Goal: Transaction & Acquisition: Purchase product/service

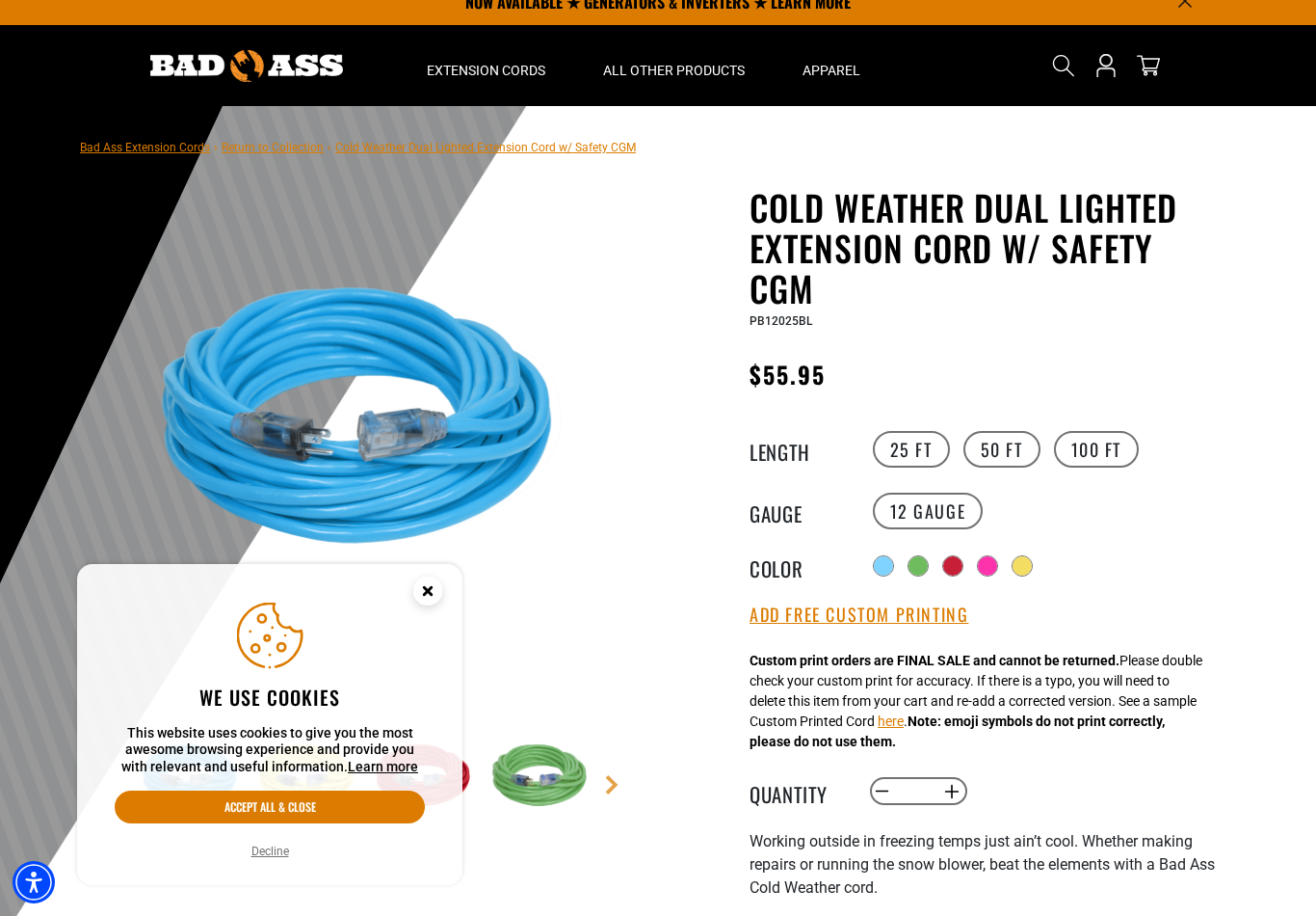
scroll to position [20, 0]
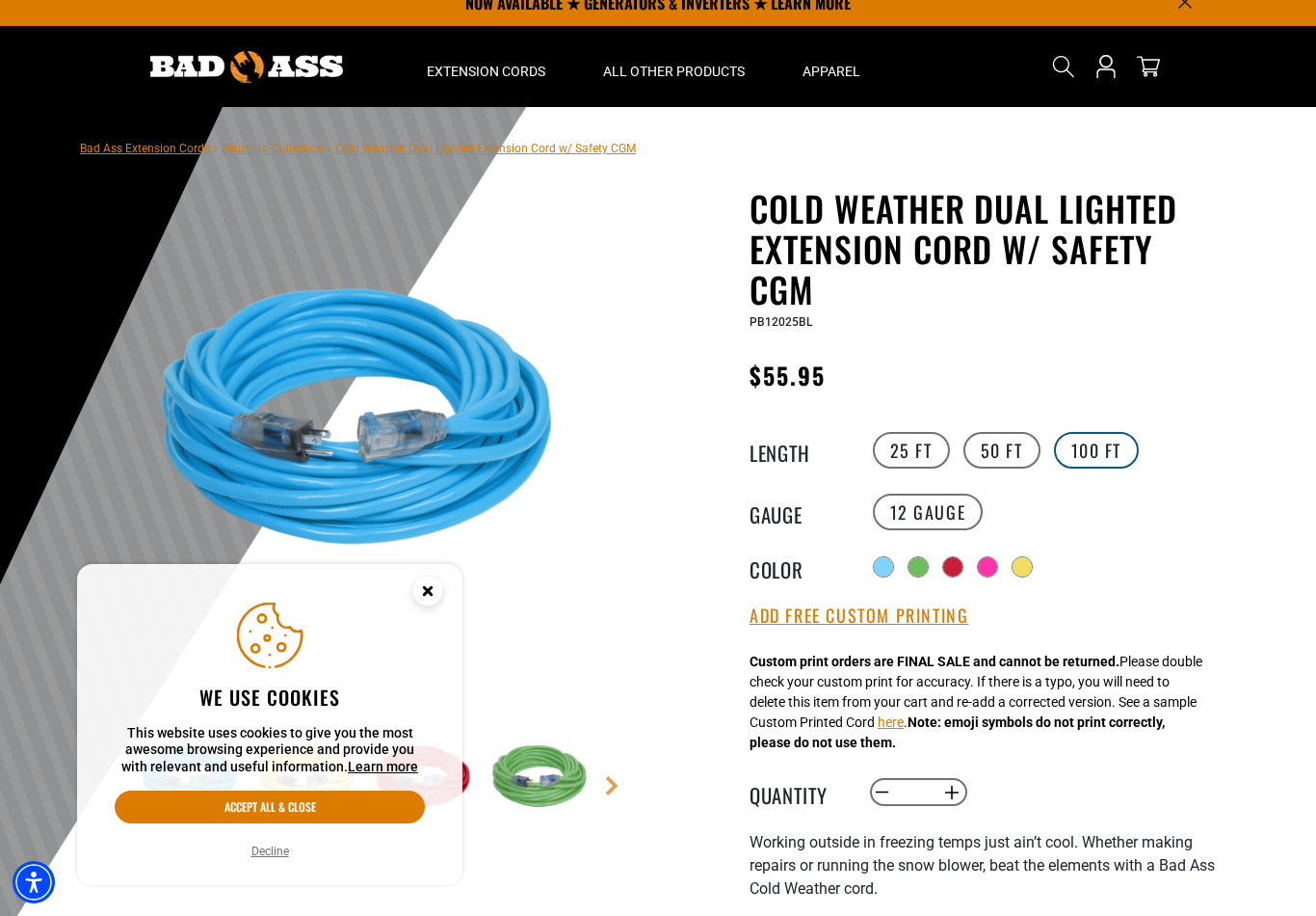
click at [1113, 454] on label "100 FT" at bounding box center [1097, 450] width 86 height 37
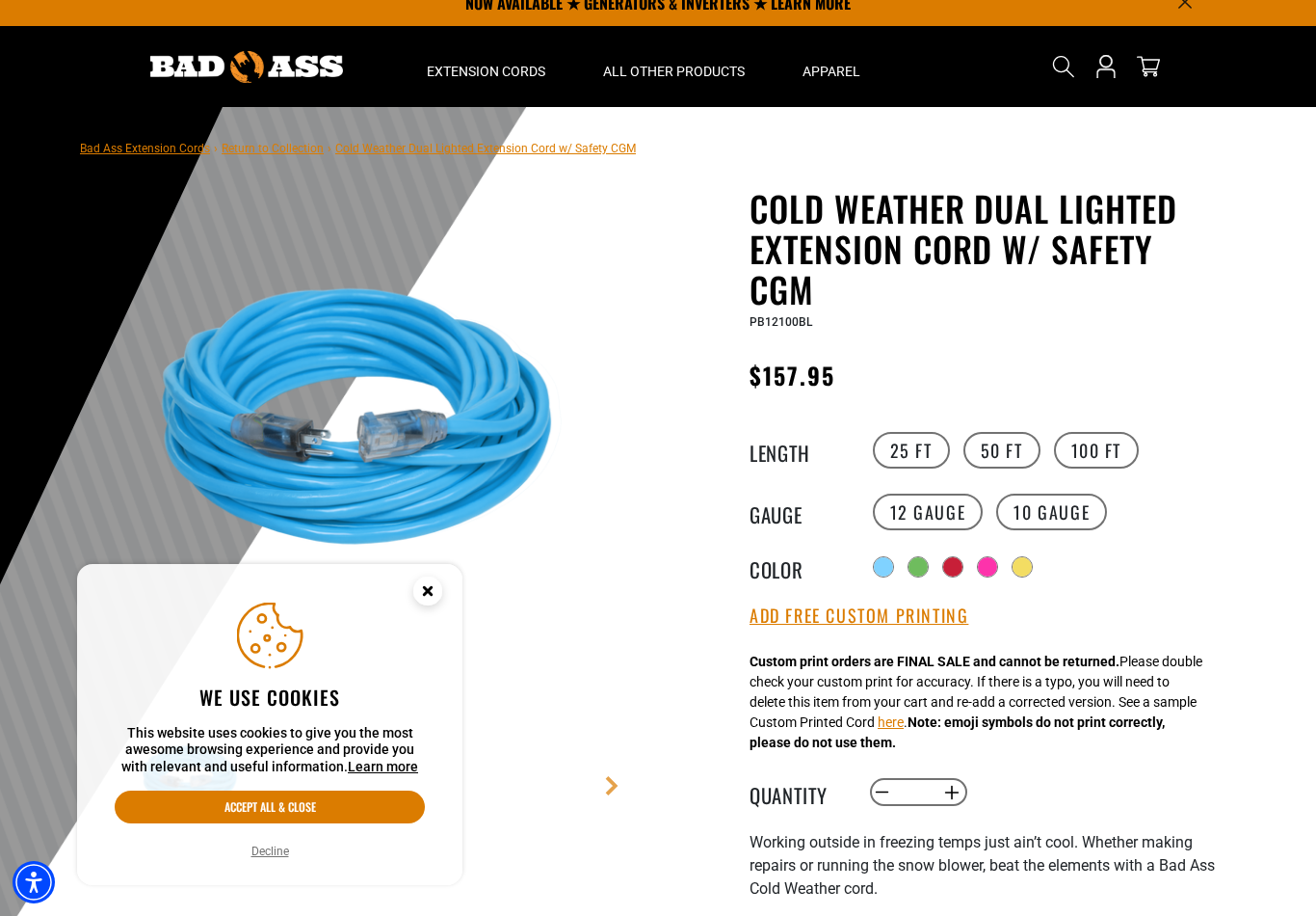
click at [425, 593] on icon "Close this option" at bounding box center [427, 590] width 7 height 7
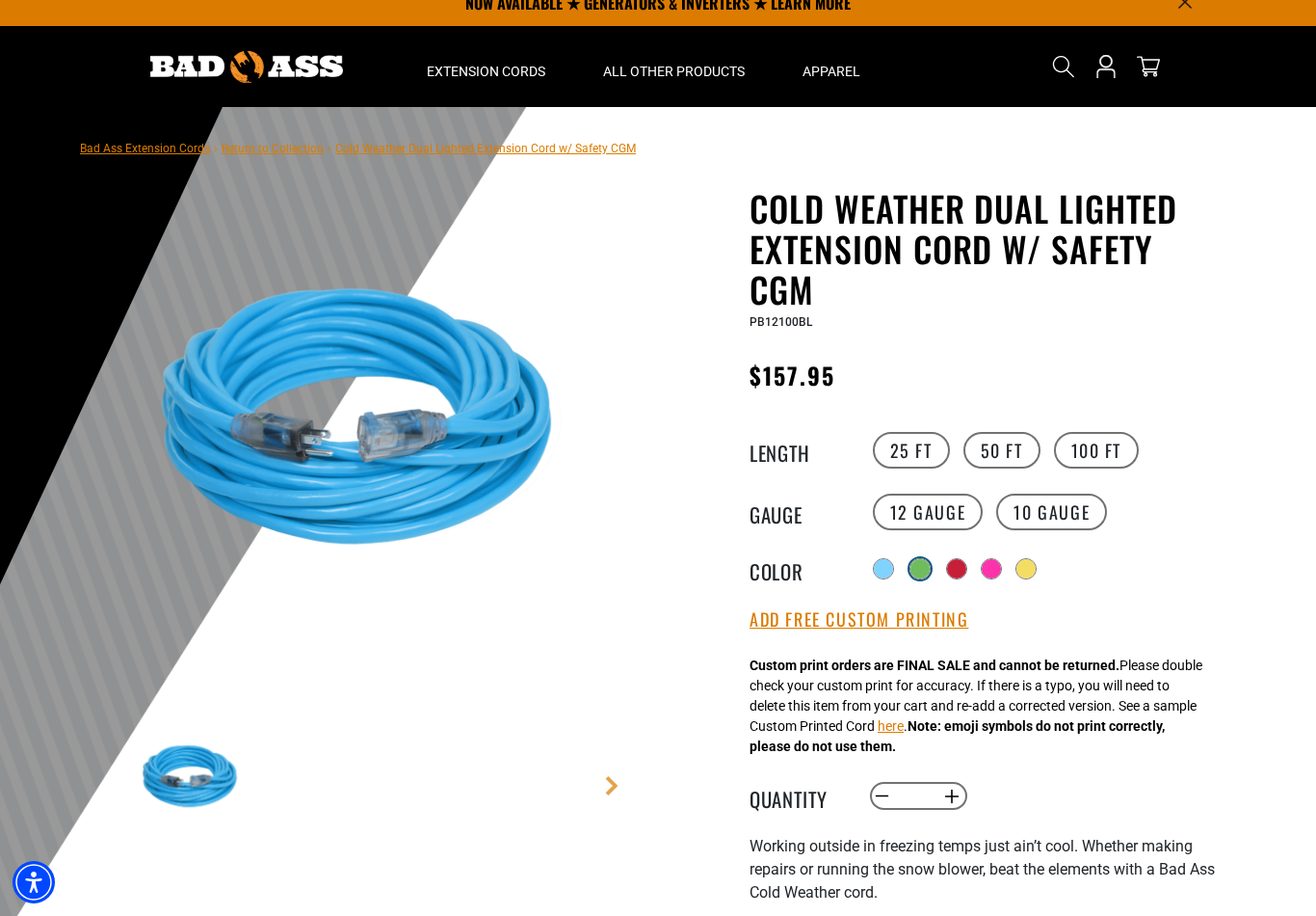
click at [918, 567] on div at bounding box center [920, 568] width 19 height 19
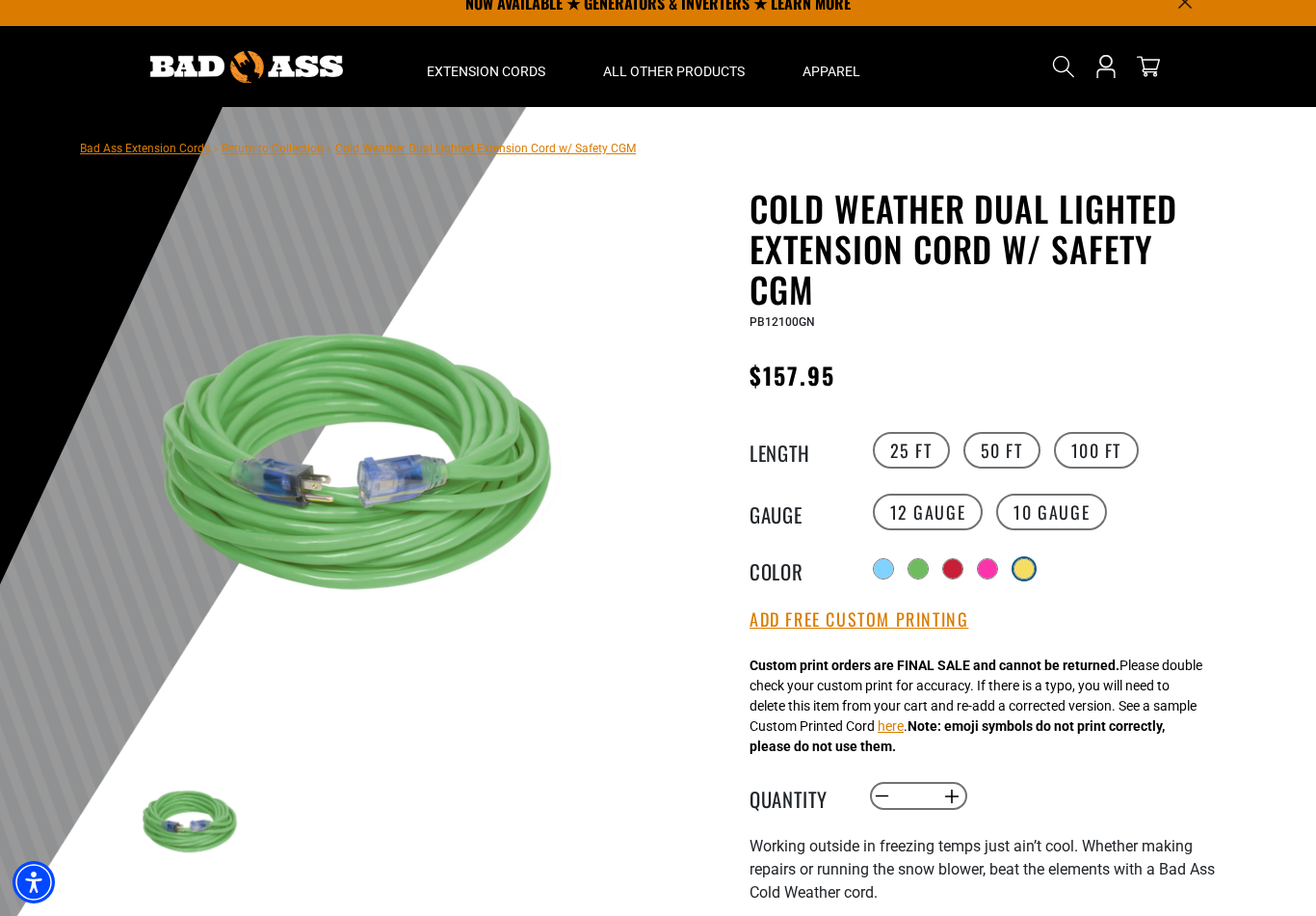
click at [1022, 574] on div at bounding box center [1023, 568] width 19 height 19
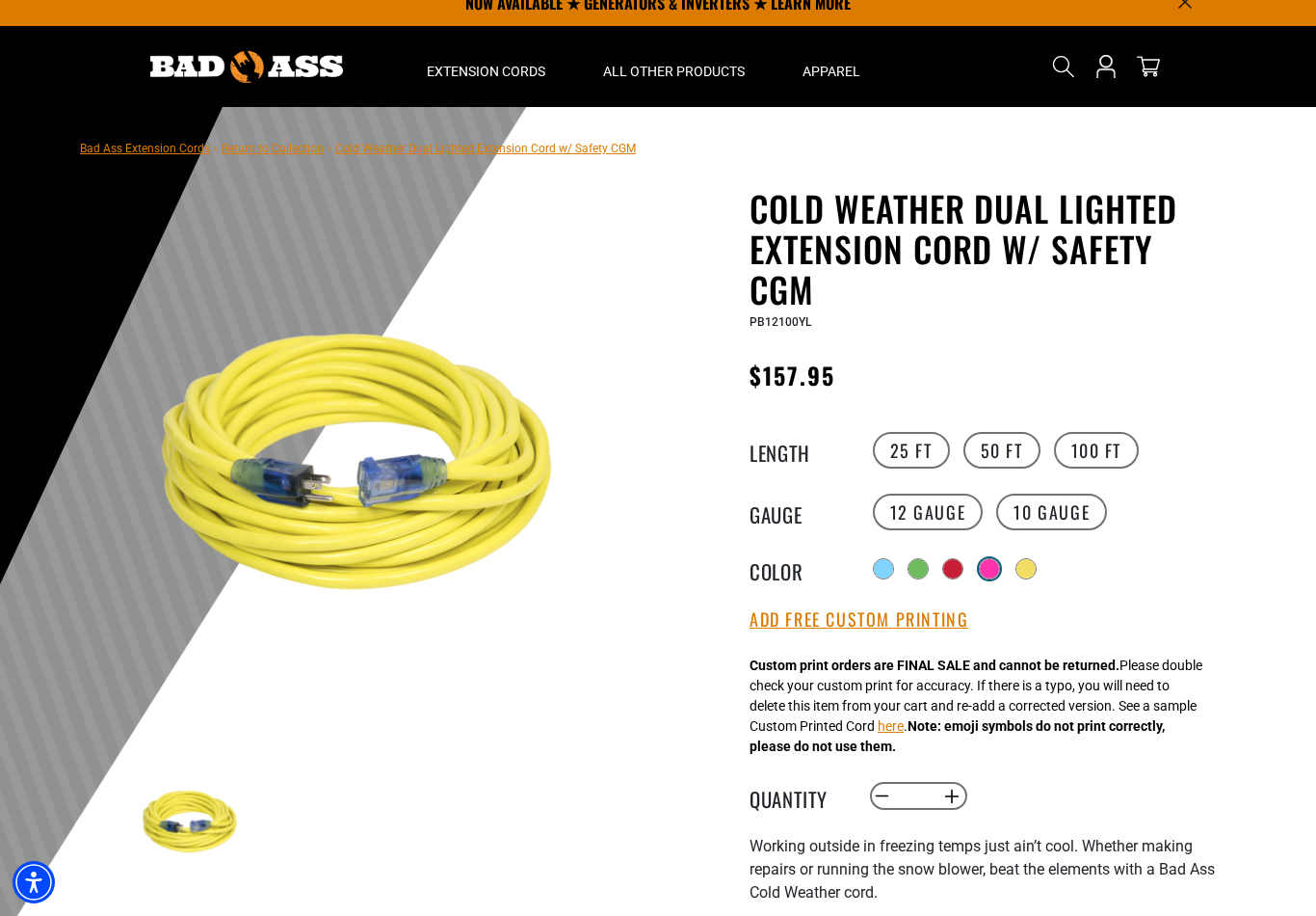
click at [989, 570] on div at bounding box center [988, 568] width 19 height 19
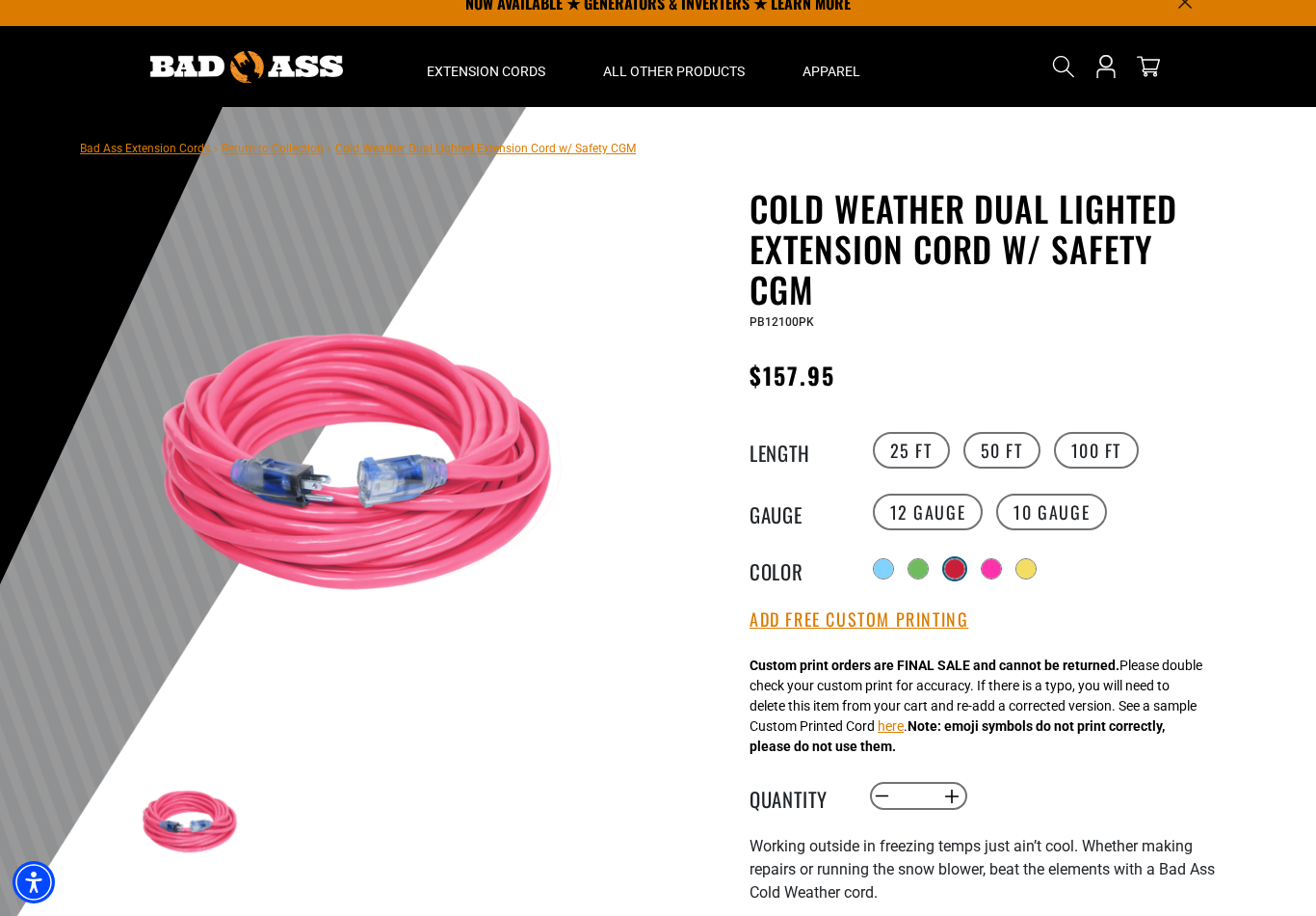
click at [954, 571] on div at bounding box center [955, 568] width 19 height 19
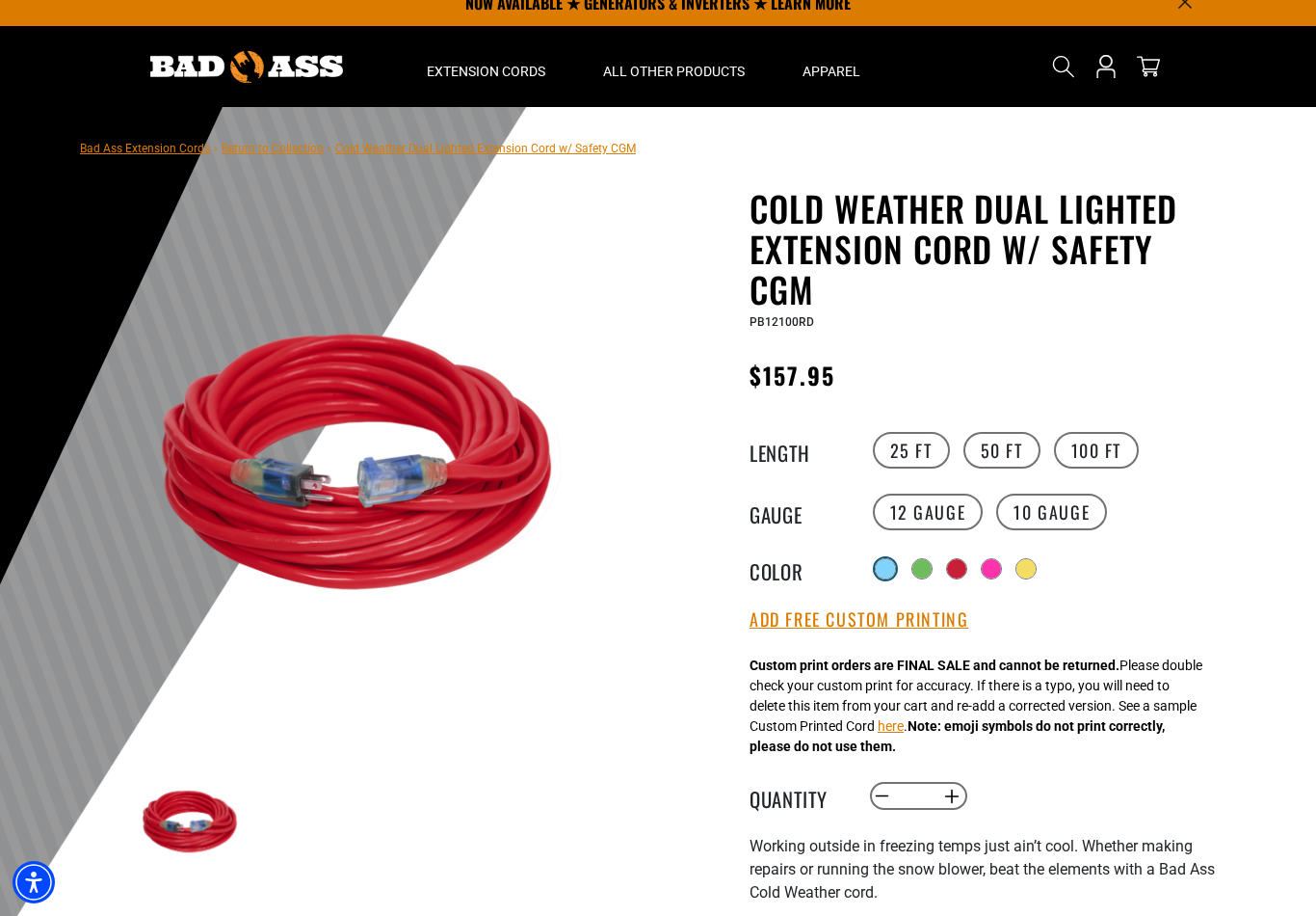
click at [890, 571] on div at bounding box center [885, 568] width 19 height 19
